Goal: Check status

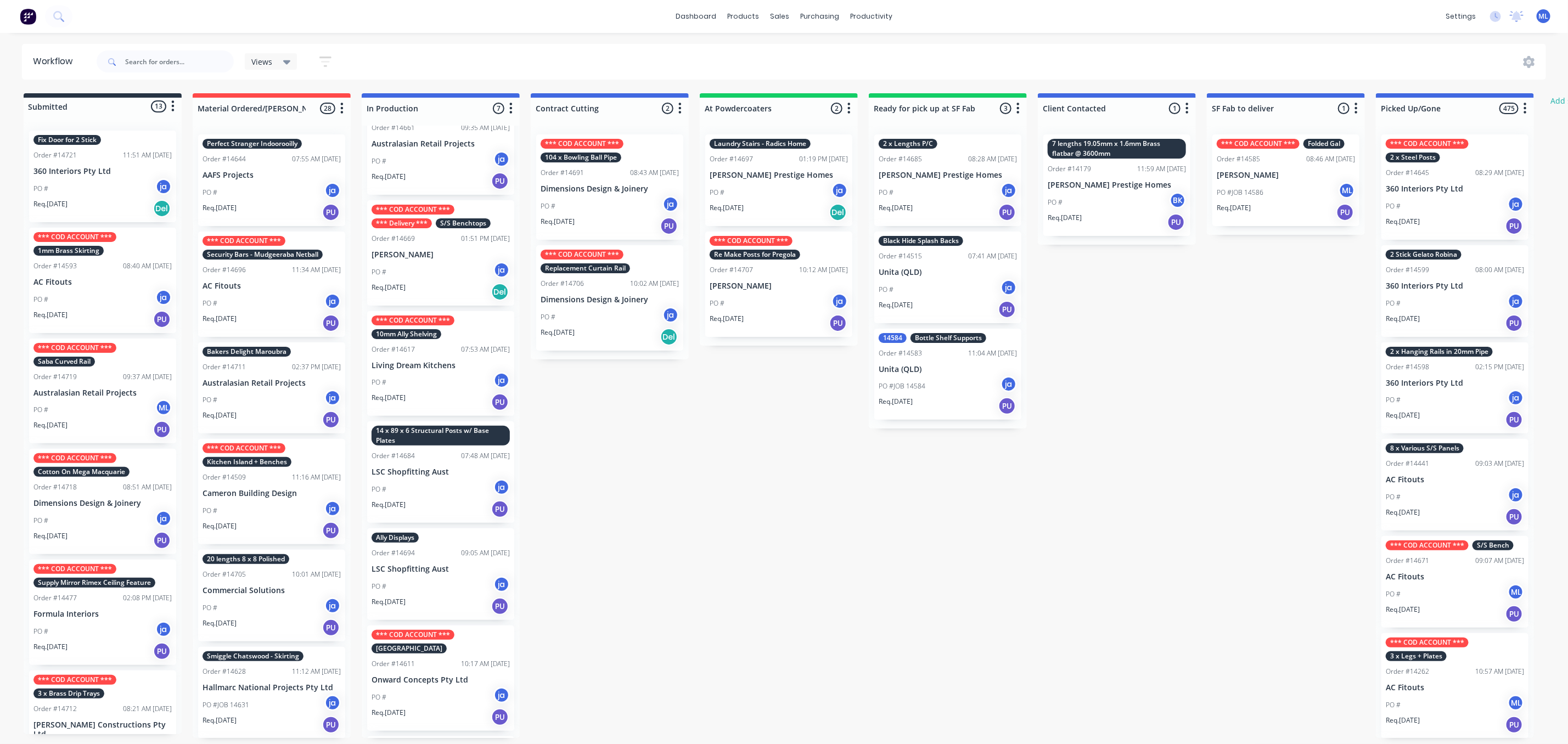
scroll to position [82, 0]
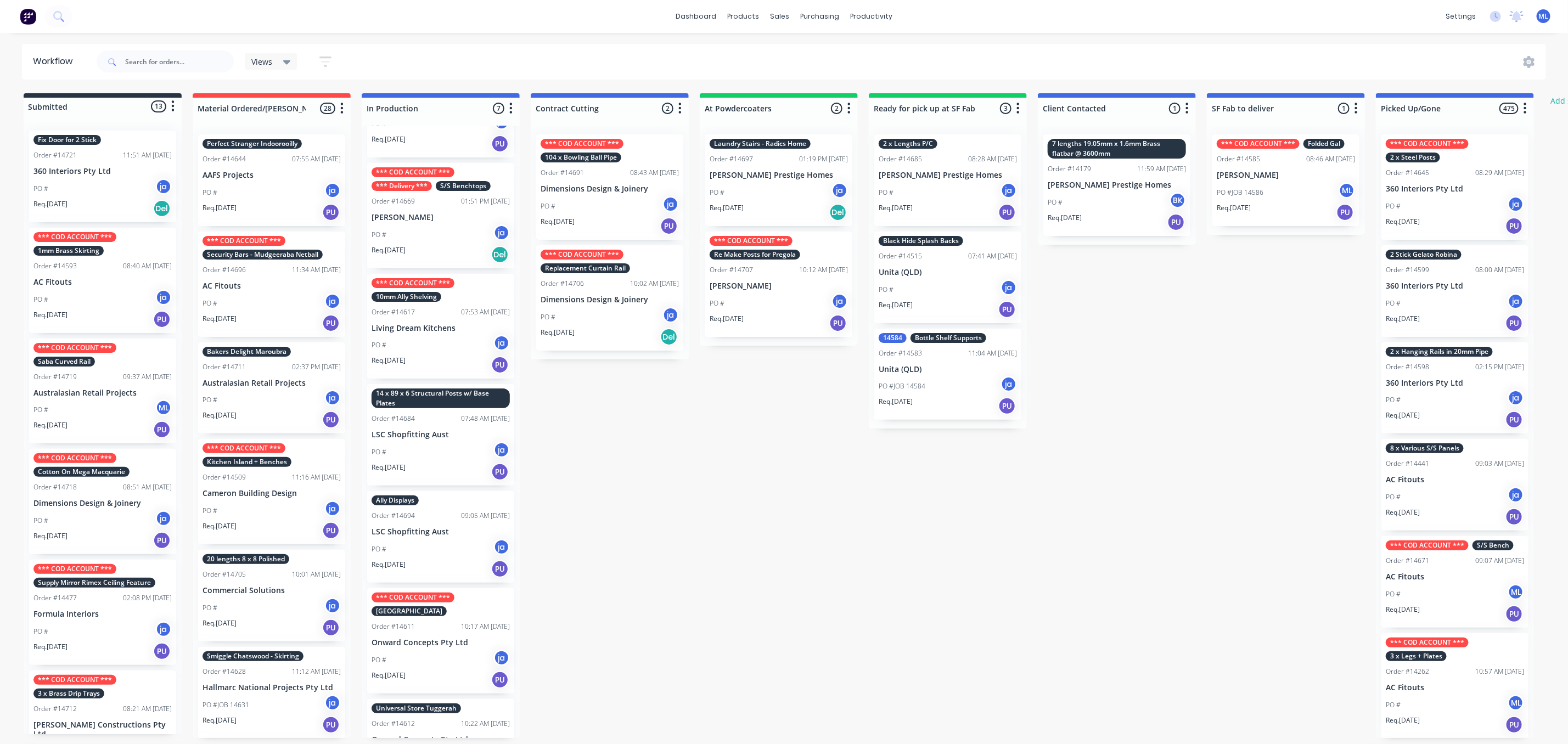
click at [445, 442] on div "PO # ja" at bounding box center [440, 452] width 138 height 21
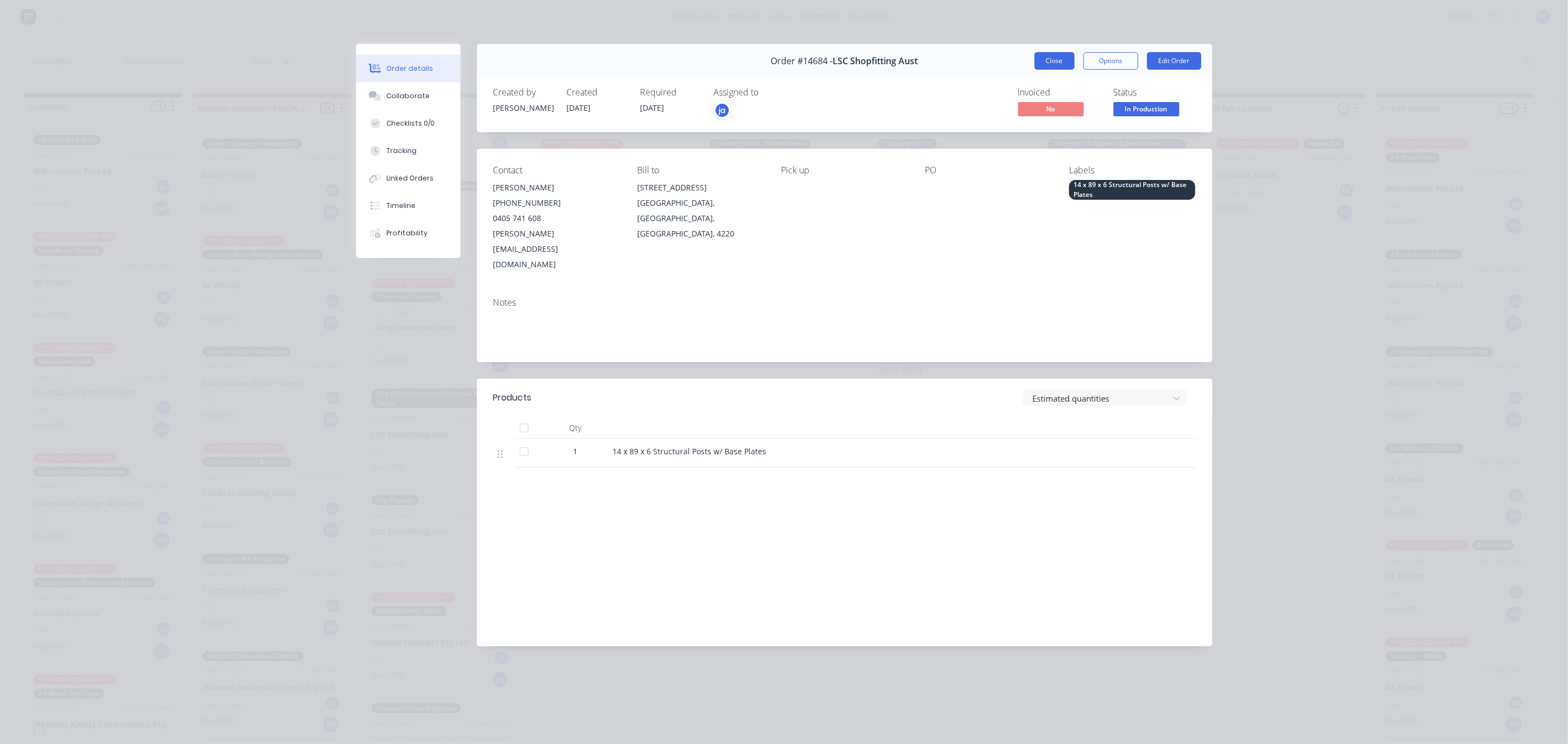
click at [1048, 52] on button "Close" at bounding box center [1054, 61] width 40 height 18
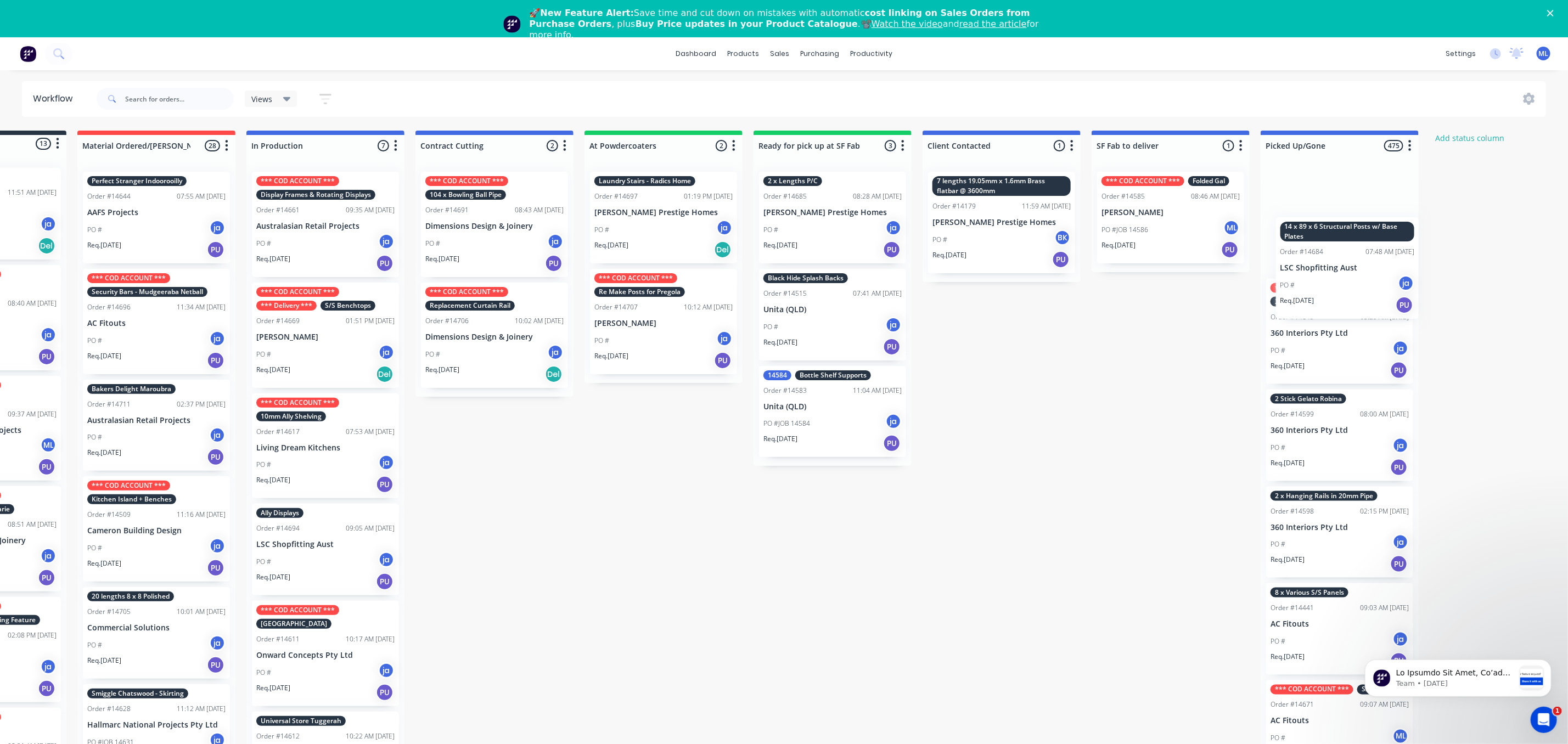
drag, startPoint x: 457, startPoint y: 547, endPoint x: 1359, endPoint y: 244, distance: 951.5
click at [1362, 244] on div "Submitted 13 Status colour #273444 hex #273444 Save Cancel Summaries Total orde…" at bounding box center [792, 453] width 1831 height 645
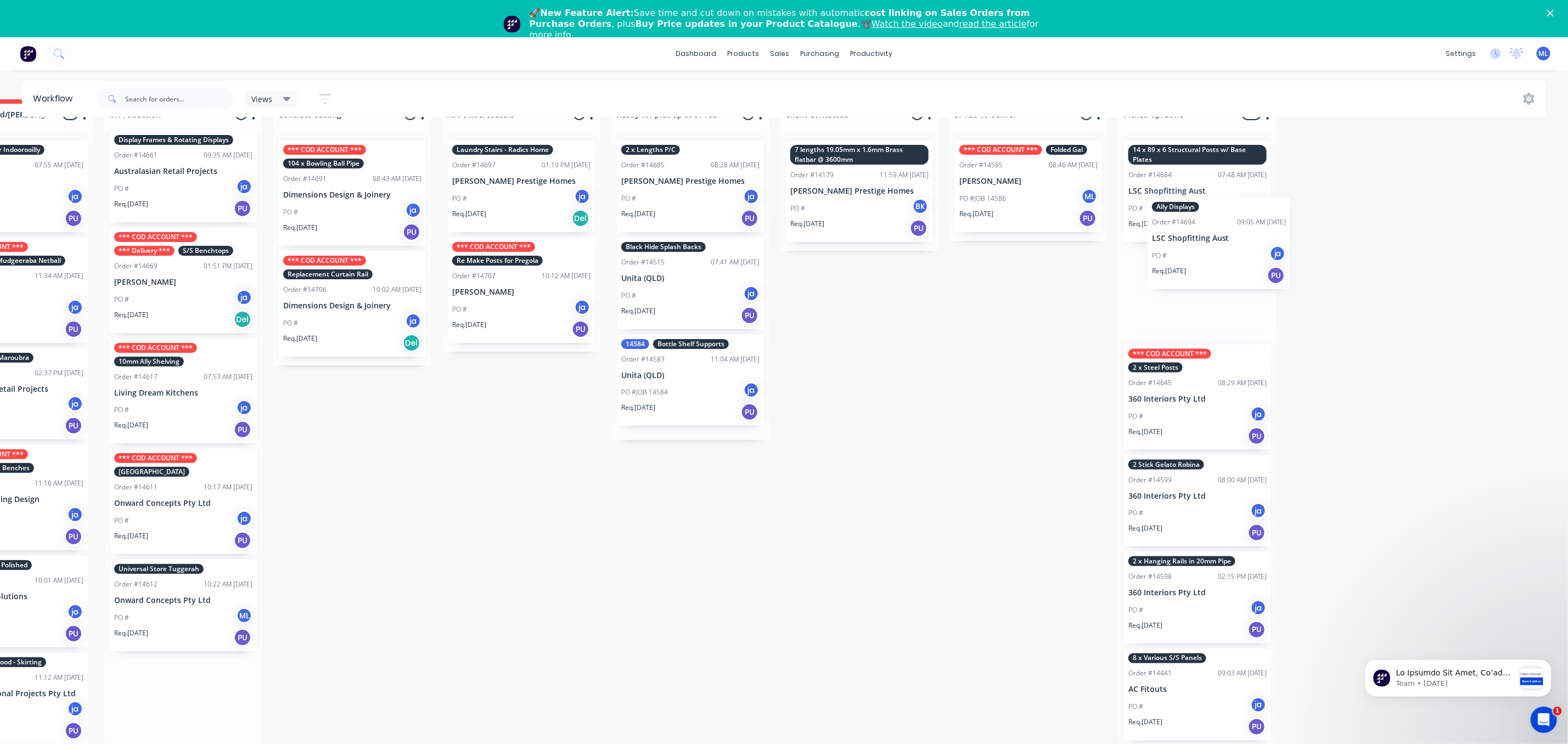
scroll to position [43, 262]
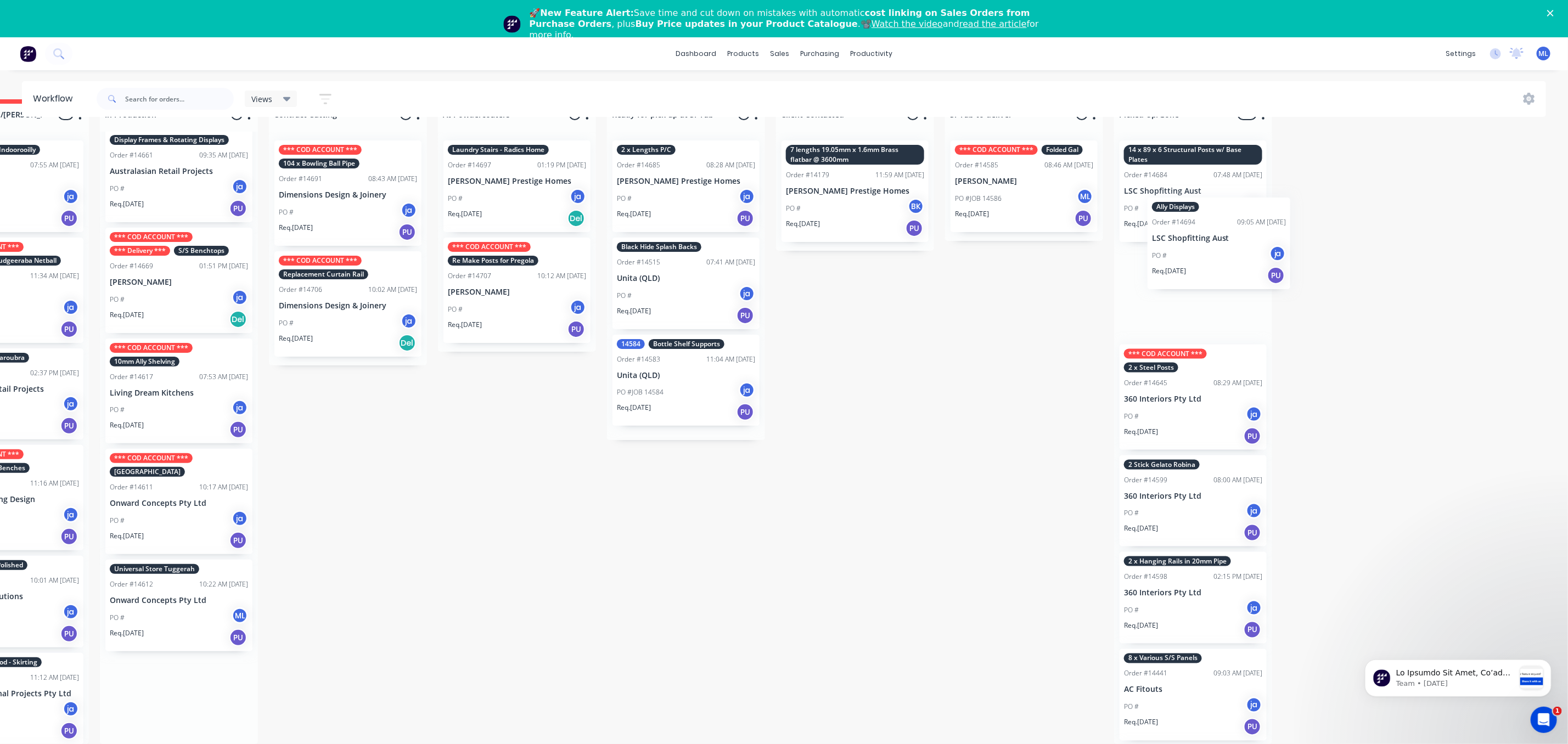
drag, startPoint x: 326, startPoint y: 486, endPoint x: 1244, endPoint y: 247, distance: 948.6
click at [1244, 247] on div "Submitted 13 Status colour #273444 hex #273444 Save Cancel Summaries Total orde…" at bounding box center [645, 421] width 1831 height 645
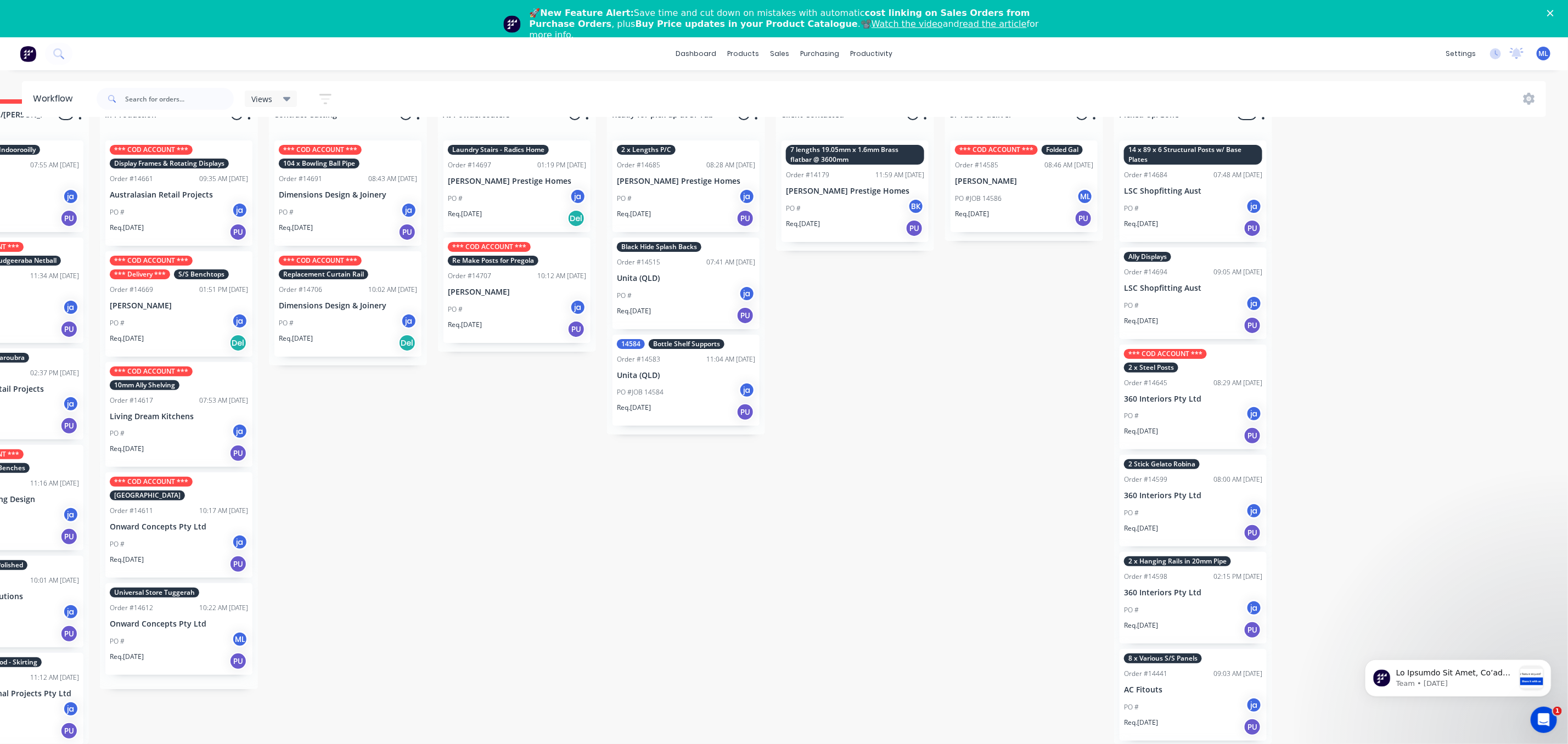
scroll to position [0, 0]
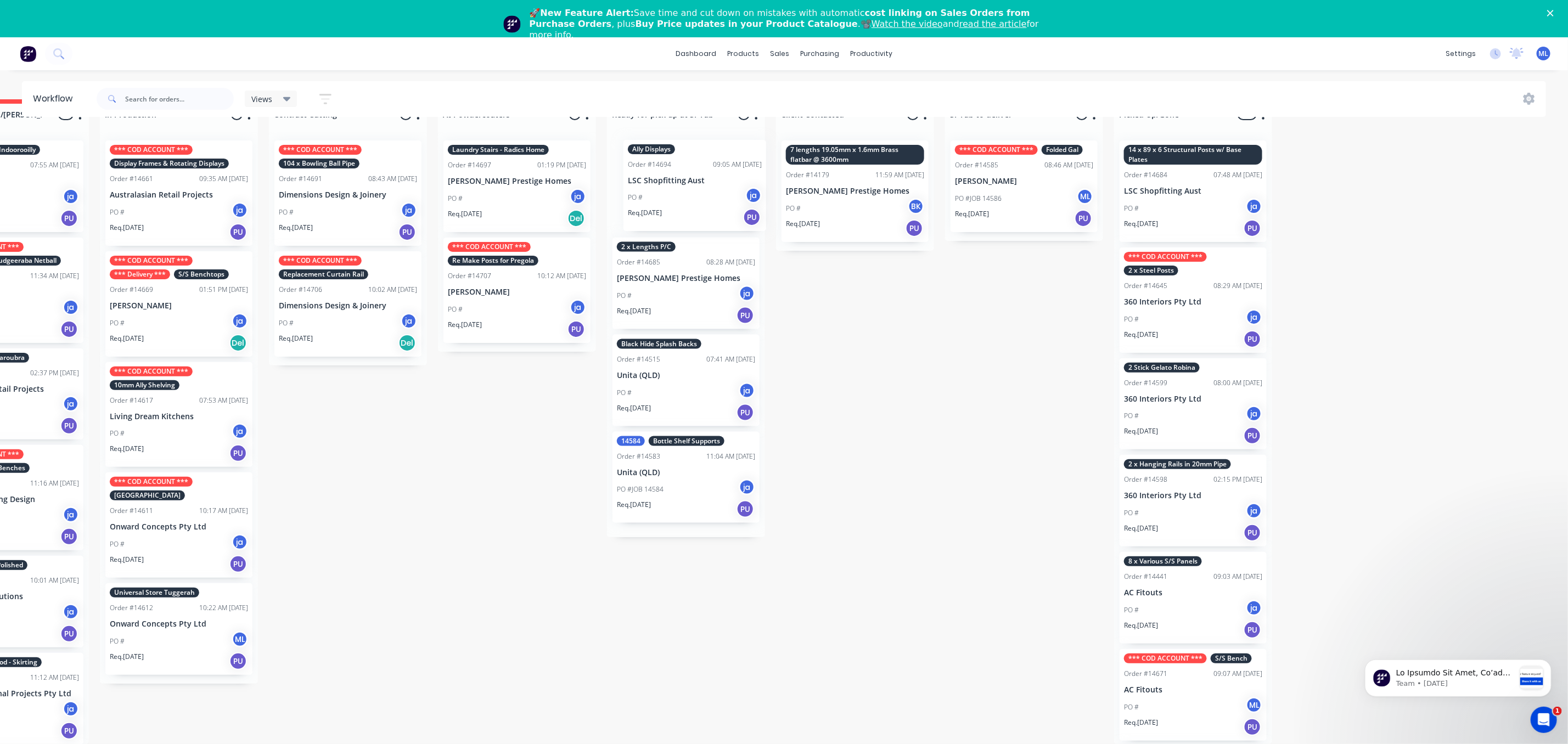
drag, startPoint x: 1196, startPoint y: 291, endPoint x: 695, endPoint y: 191, distance: 510.9
click at [695, 191] on div "Submitted 13 Status colour #273444 hex #273444 Save Cancel Summaries Total orde…" at bounding box center [645, 421] width 1831 height 645
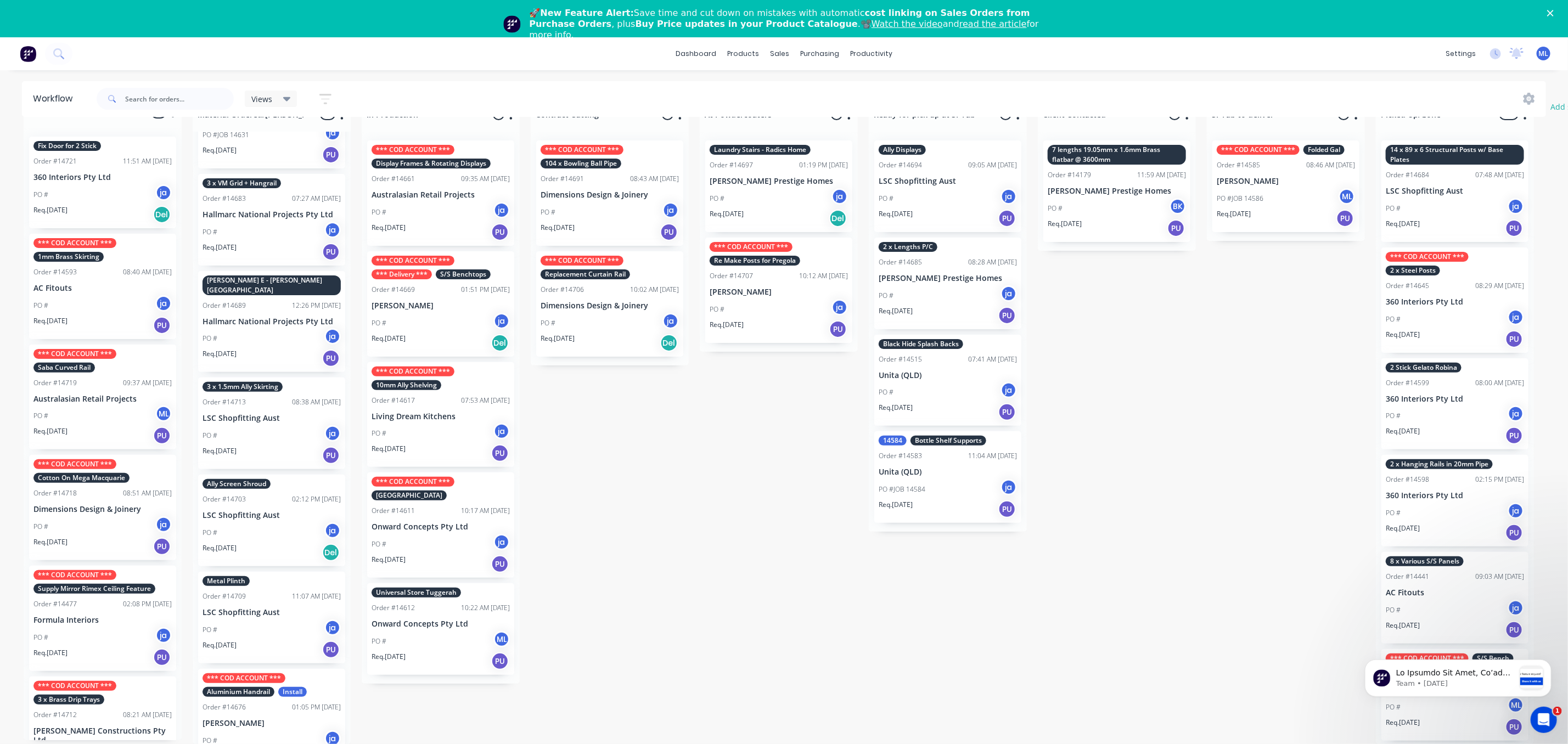
scroll to position [658, 0]
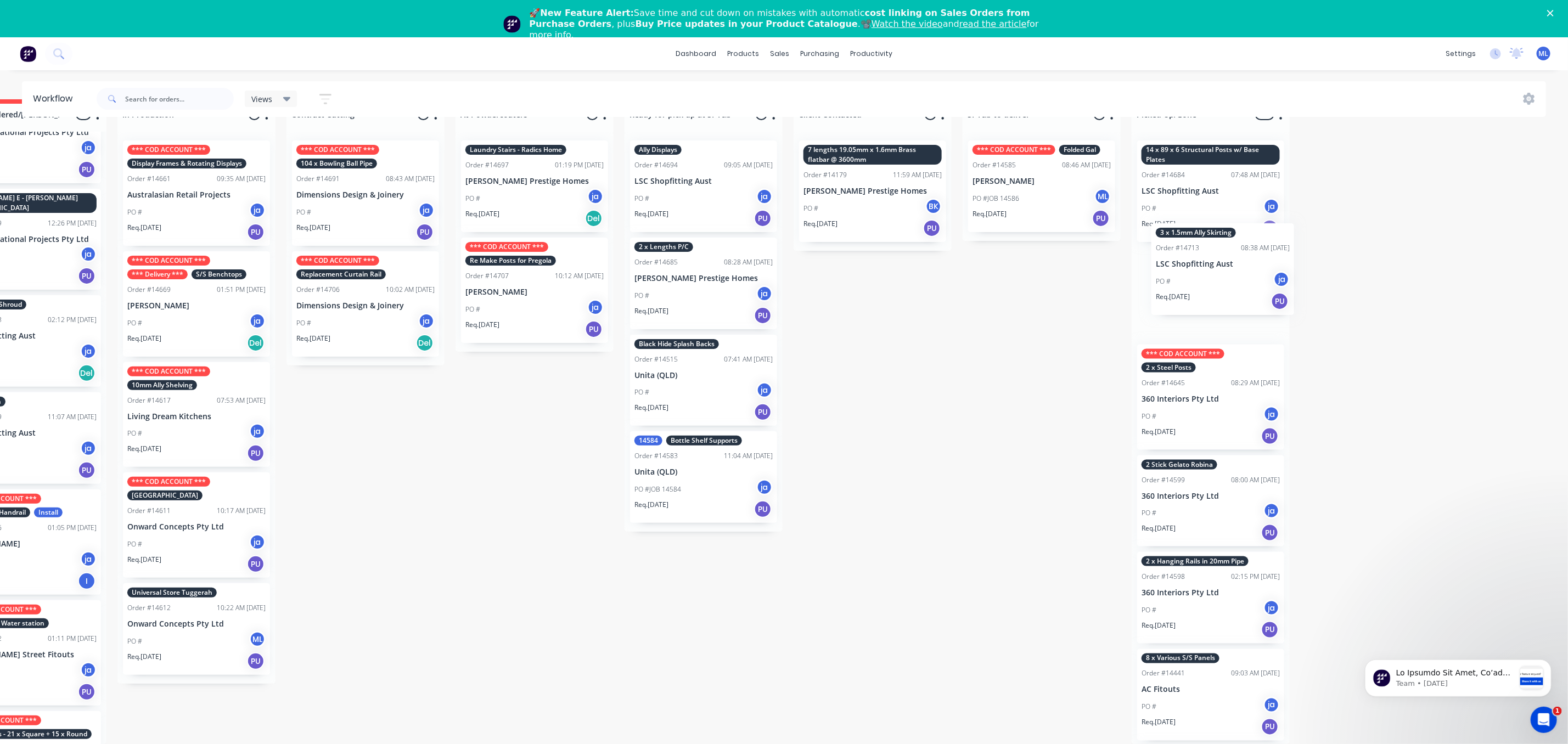
drag, startPoint x: 267, startPoint y: 336, endPoint x: 1214, endPoint y: 299, distance: 947.7
click at [1227, 284] on div "Submitted 13 Status colour #273444 hex #273444 Save Cancel Summaries Total orde…" at bounding box center [663, 421] width 1831 height 645
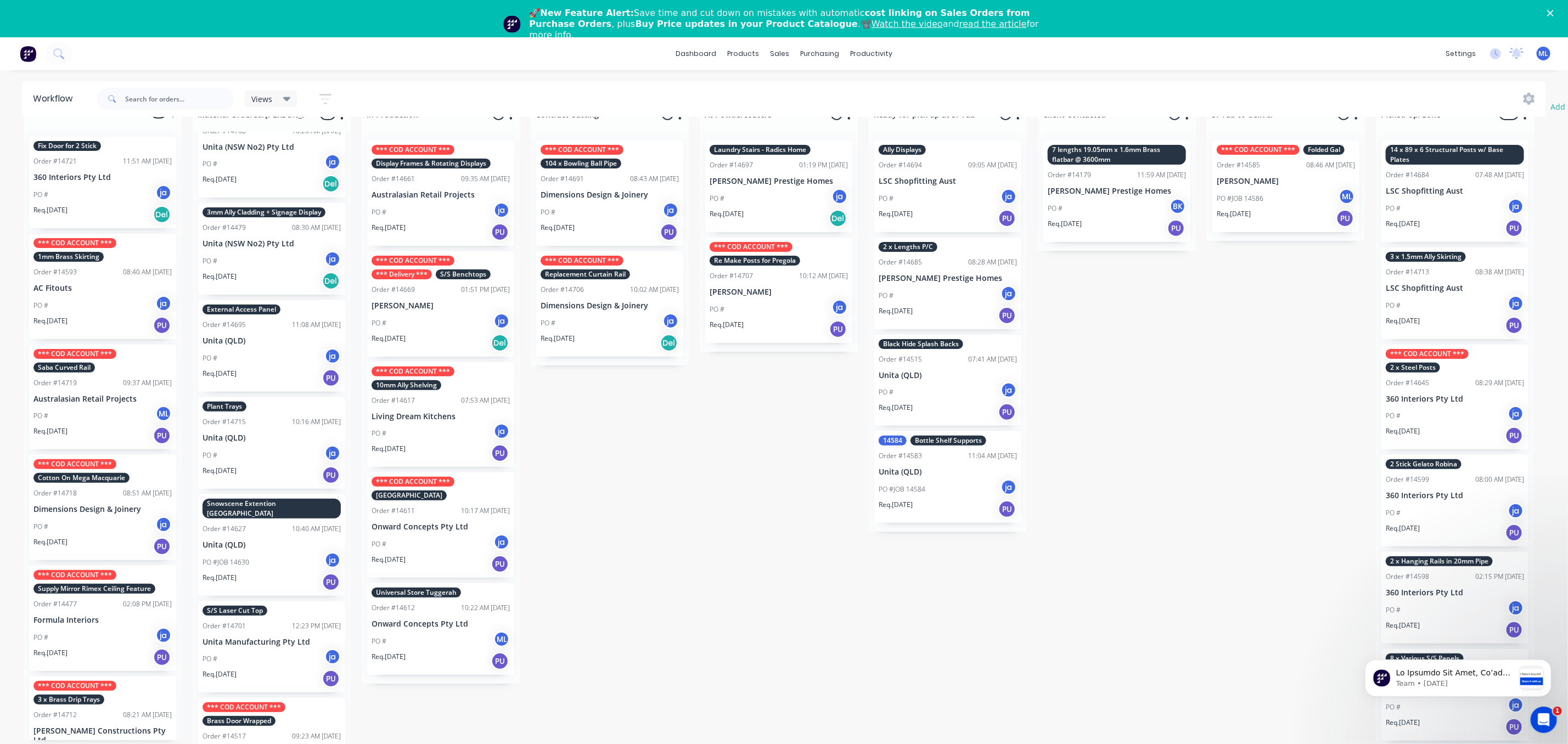
scroll to position [2164, 0]
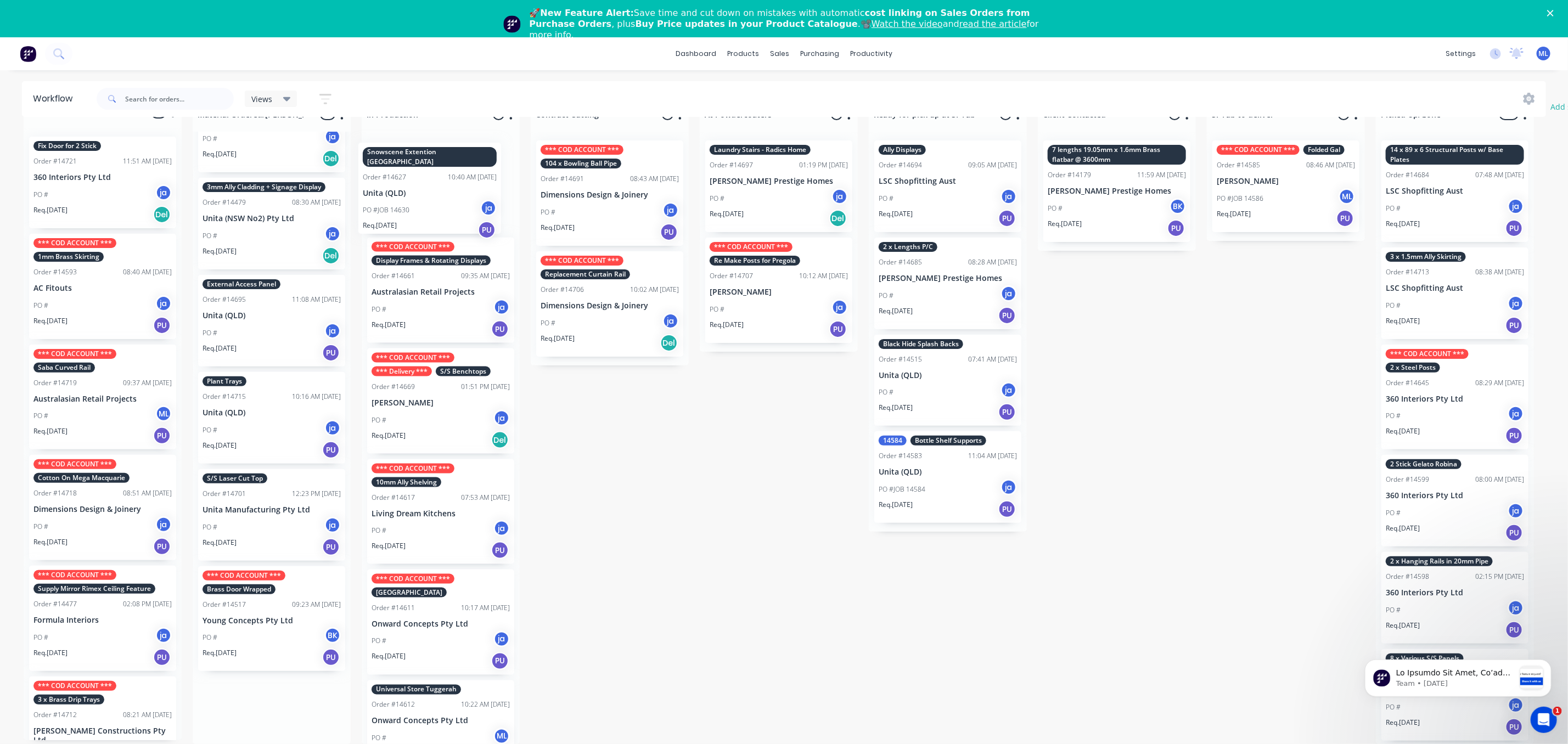
drag, startPoint x: 291, startPoint y: 460, endPoint x: 449, endPoint y: 164, distance: 335.5
click at [449, 164] on div "Submitted 13 Status colour #273444 hex #273444 Save Cancel Summaries Total orde…" at bounding box center [907, 421] width 1831 height 645
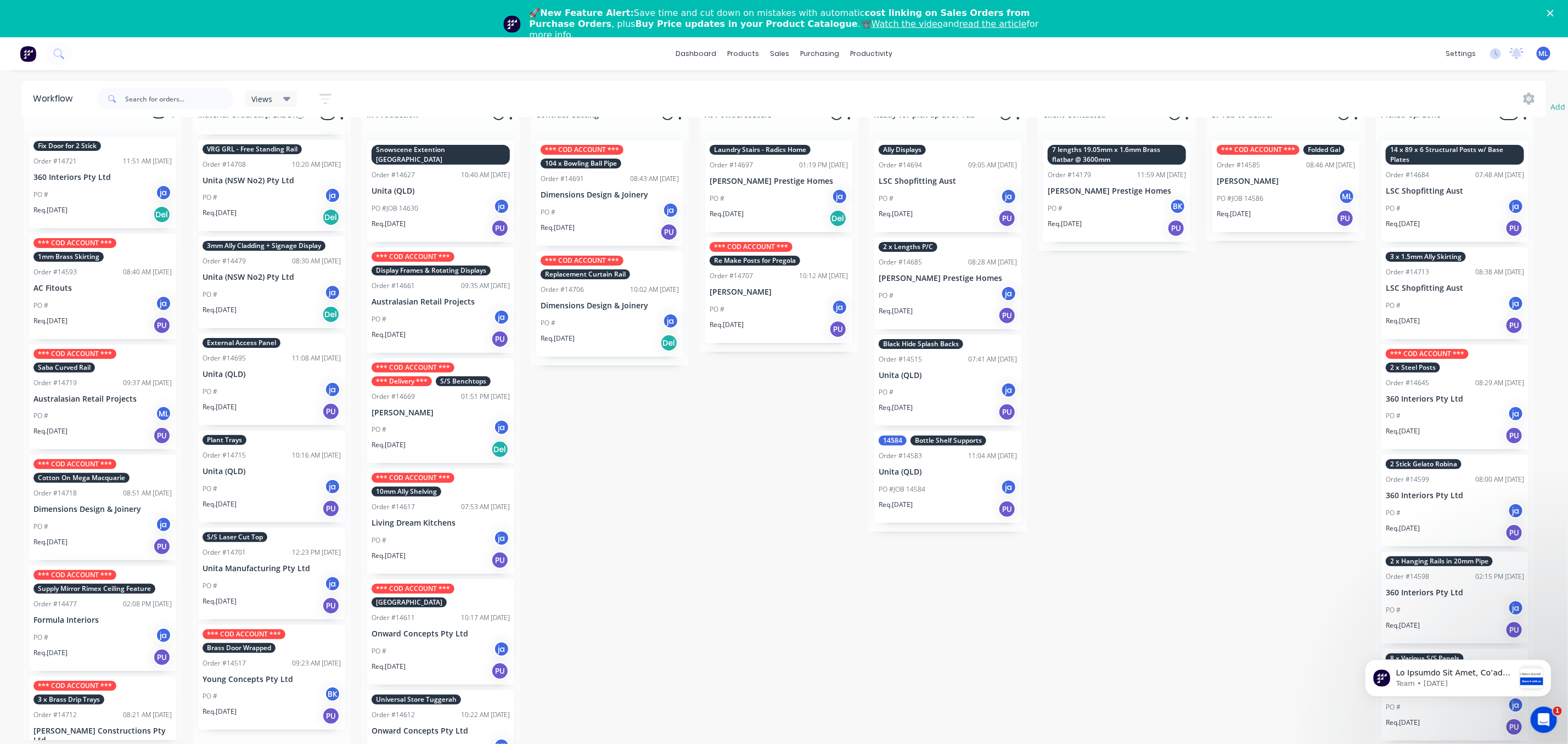
scroll to position [2068, 0]
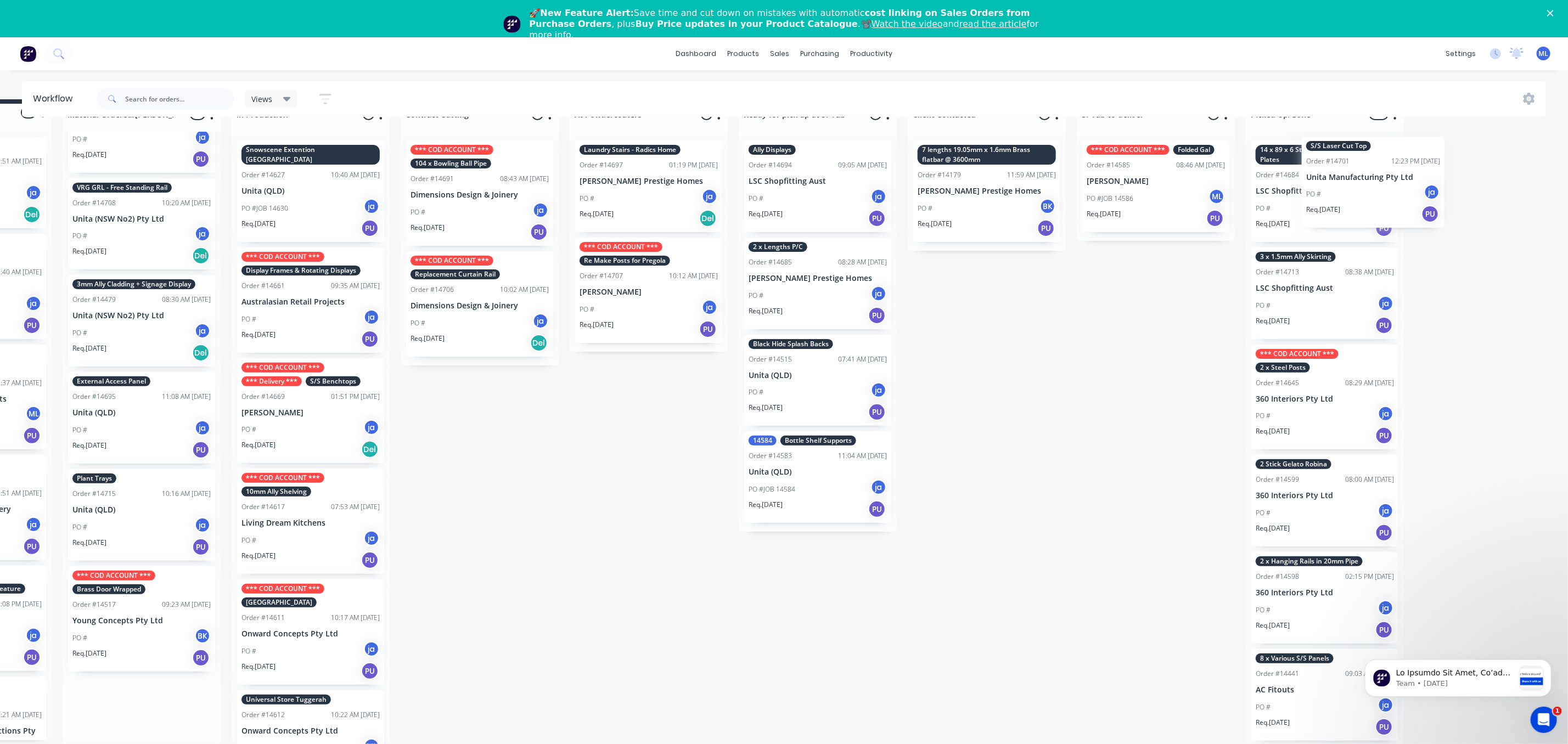
drag, startPoint x: 271, startPoint y: 569, endPoint x: 1377, endPoint y: 172, distance: 1175.1
click at [1377, 172] on div "Submitted 13 Status colour #273444 hex #273444 Save Cancel Summaries Total orde…" at bounding box center [777, 421] width 1831 height 645
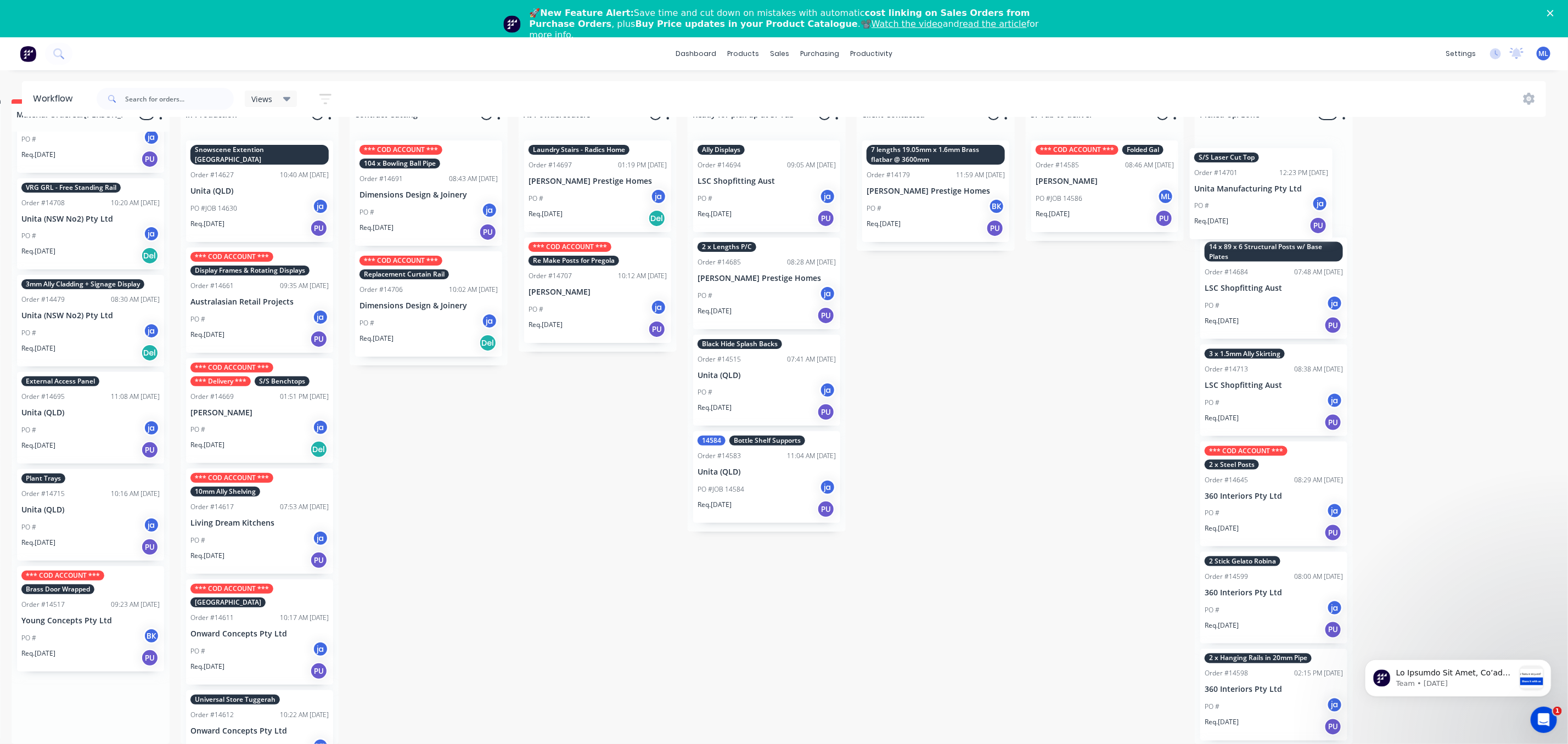
drag, startPoint x: 104, startPoint y: 588, endPoint x: 1271, endPoint y: 186, distance: 1234.3
click at [1271, 186] on div "Submitted 13 Status colour #273444 hex #273444 Save Cancel Summaries Total orde…" at bounding box center [726, 421] width 1831 height 645
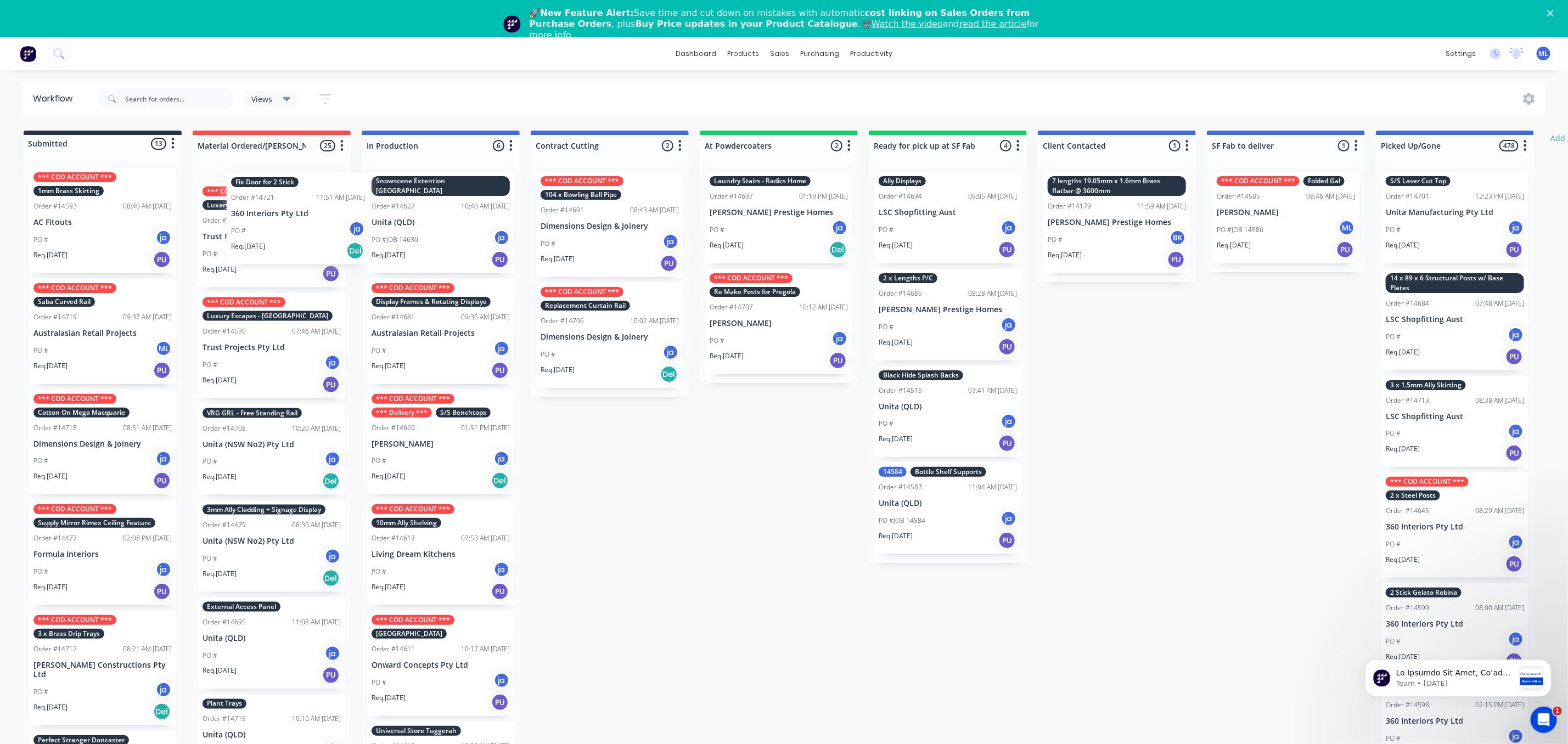
scroll to position [1877, 0]
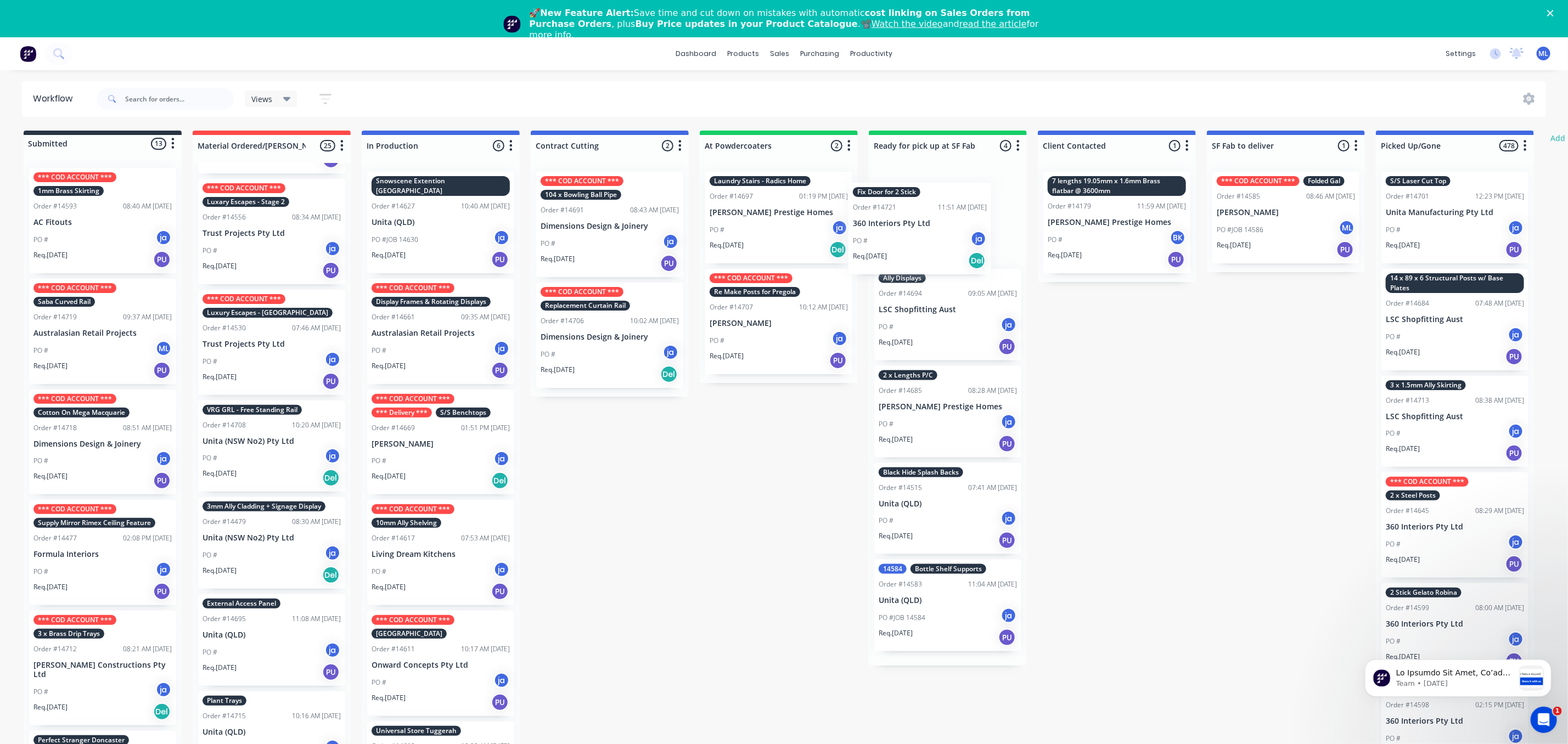
drag, startPoint x: 86, startPoint y: 209, endPoint x: 911, endPoint y: 222, distance: 825.1
click at [910, 222] on div "Submitted 13 Status colour #273444 hex #273444 Save Cancel Summaries Total orde…" at bounding box center [907, 453] width 1831 height 645
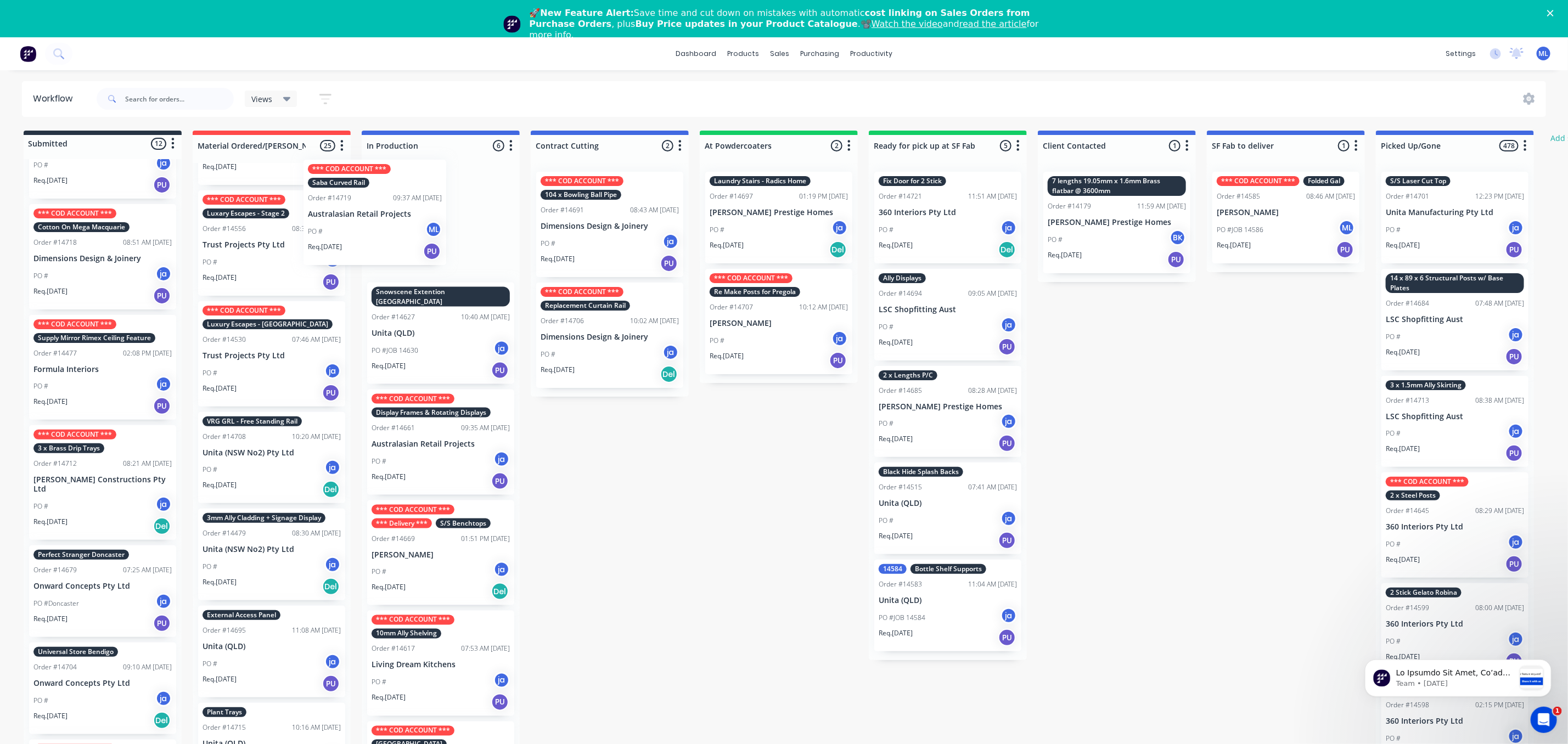
scroll to position [1865, 0]
drag, startPoint x: 98, startPoint y: 227, endPoint x: 443, endPoint y: 192, distance: 346.8
click at [443, 192] on div "Submitted 12 Status colour #273444 hex #273444 Save Cancel Summaries Total orde…" at bounding box center [907, 453] width 1831 height 645
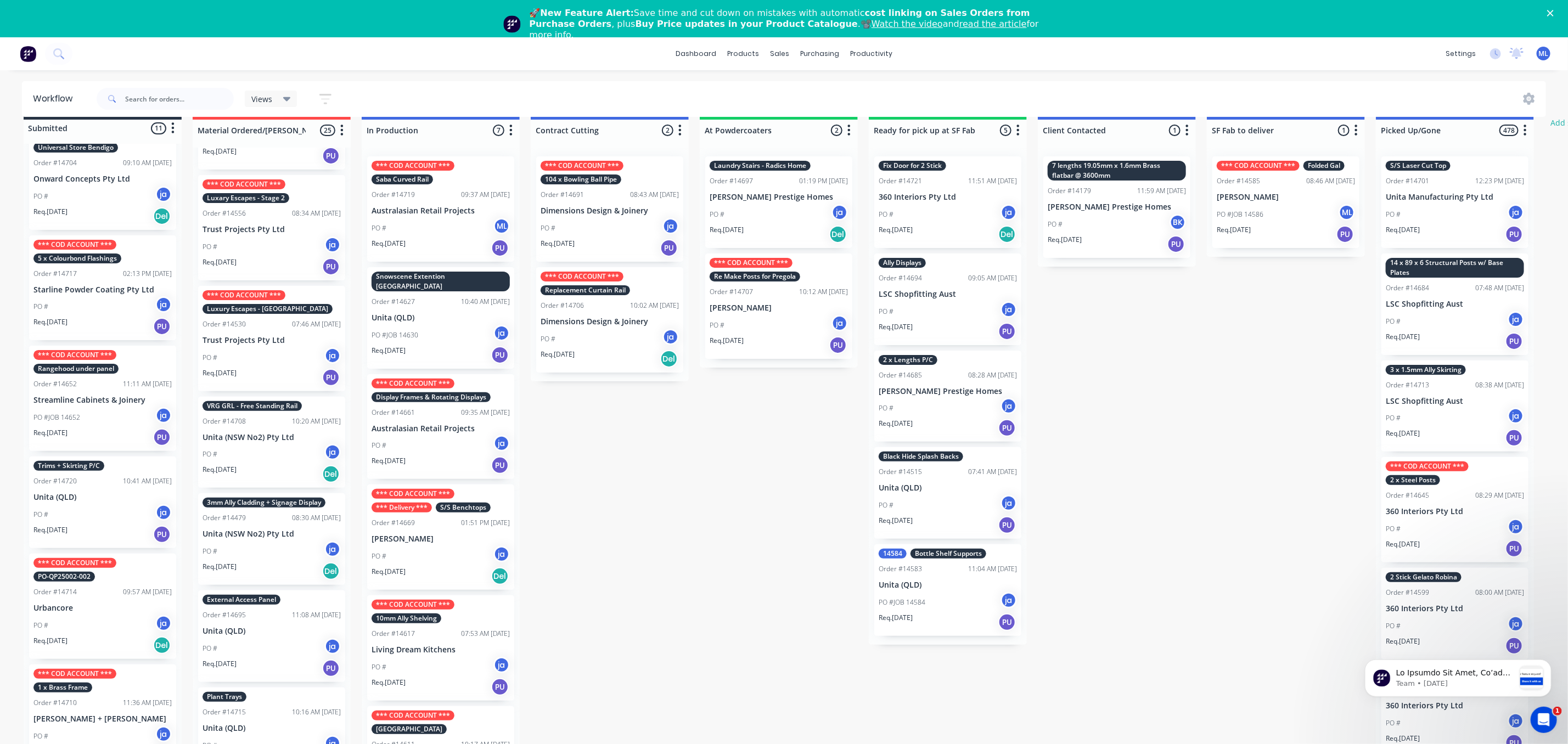
scroll to position [0, 0]
